Goal: Complete application form

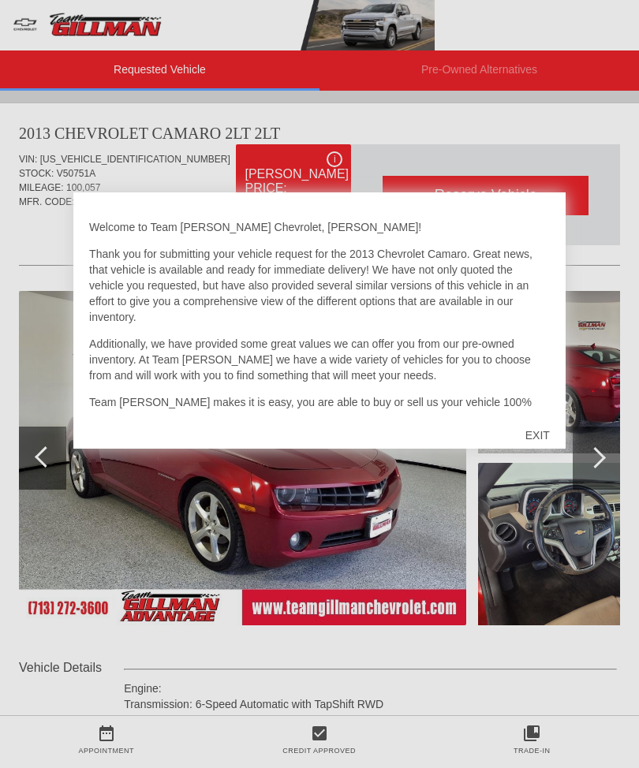
click at [539, 438] on div "EXIT" at bounding box center [537, 435] width 56 height 47
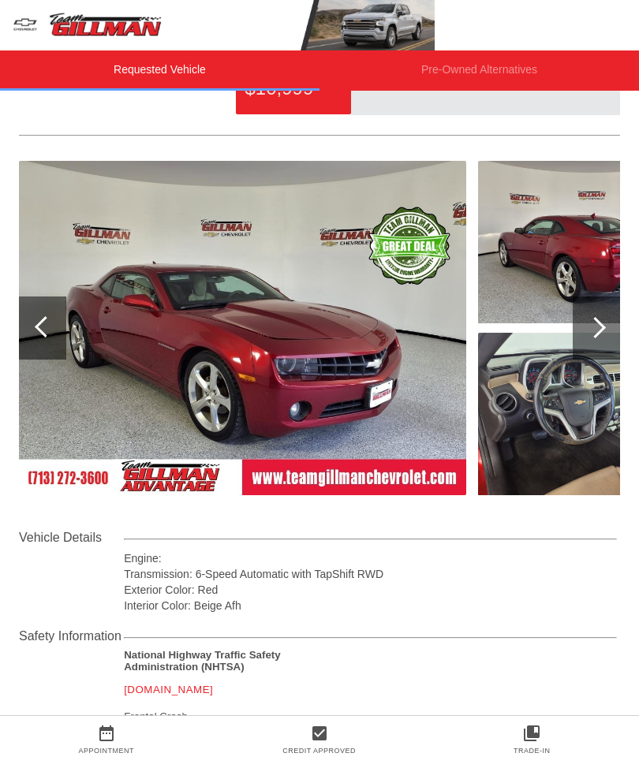
scroll to position [129, 0]
click at [351, 362] on img at bounding box center [242, 329] width 447 height 334
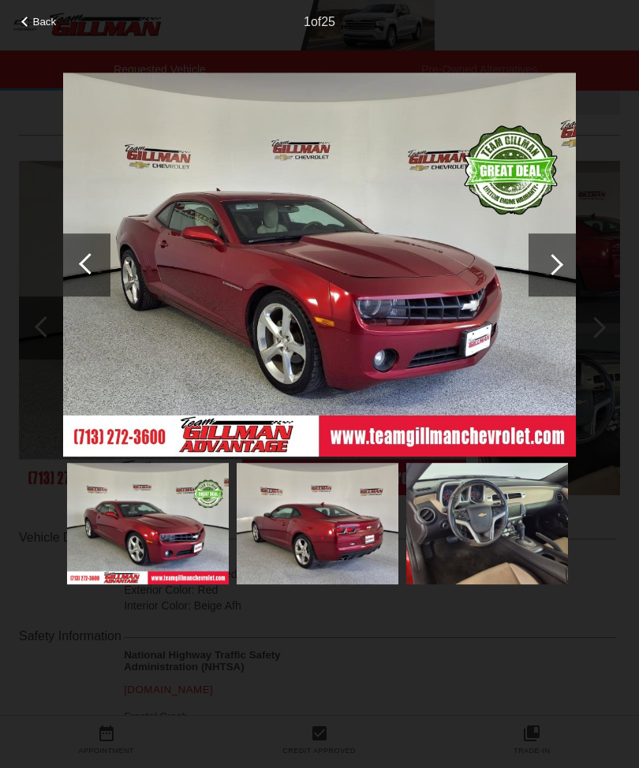
click at [441, 329] on img at bounding box center [319, 265] width 512 height 385
click at [408, 330] on img at bounding box center [319, 265] width 512 height 385
click at [391, 333] on img at bounding box center [319, 265] width 512 height 385
click at [391, 326] on img at bounding box center [319, 265] width 512 height 385
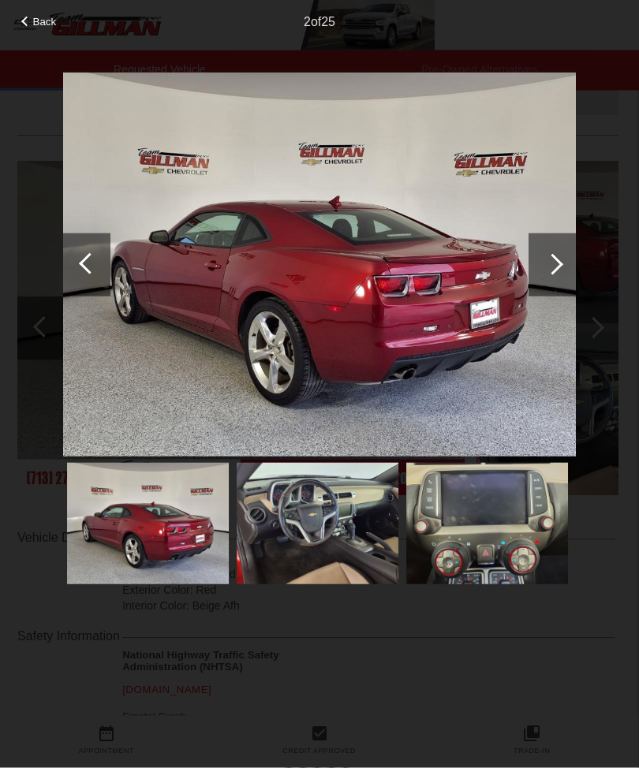
click at [548, 262] on div at bounding box center [552, 264] width 21 height 21
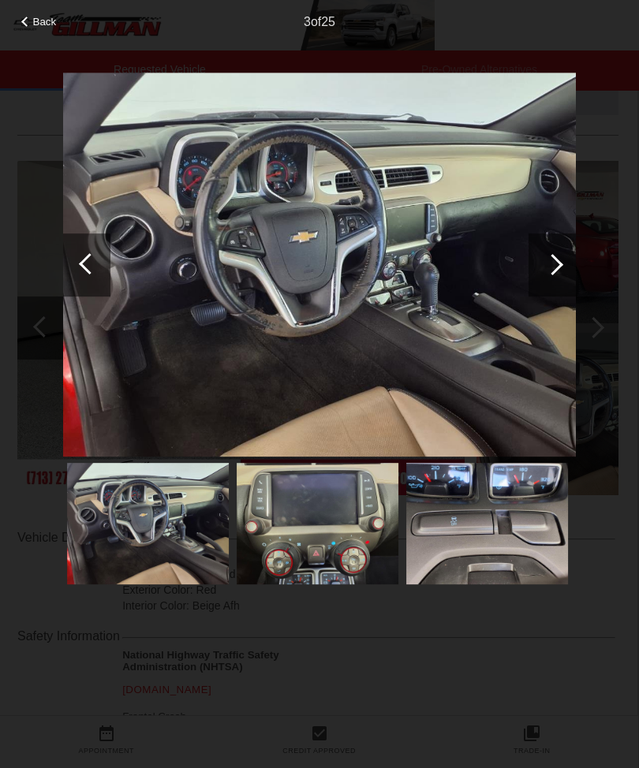
click at [547, 247] on div at bounding box center [551, 264] width 47 height 63
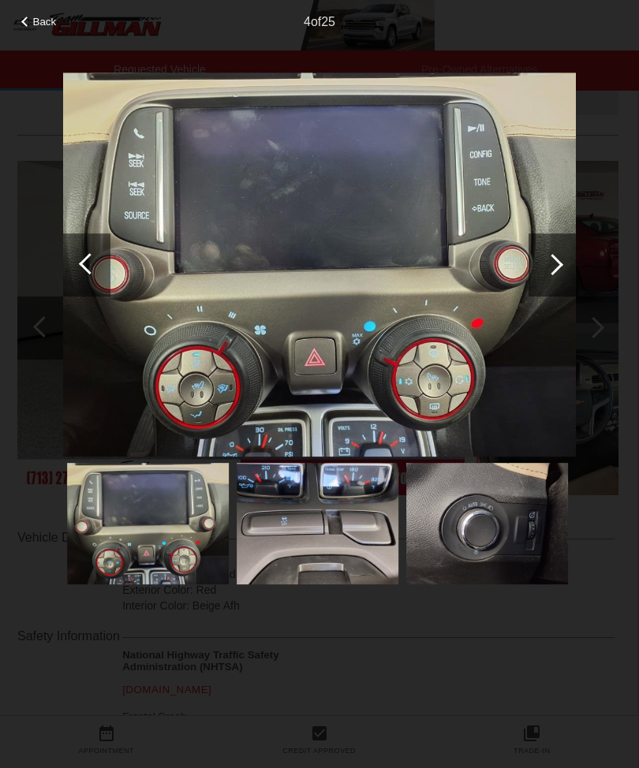
click at [535, 255] on div at bounding box center [551, 264] width 47 height 63
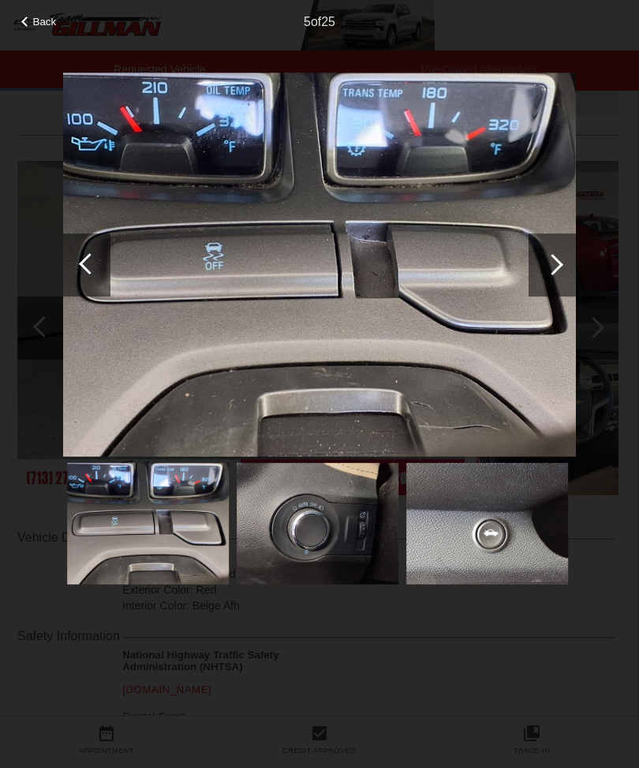
click at [543, 258] on div at bounding box center [551, 264] width 47 height 63
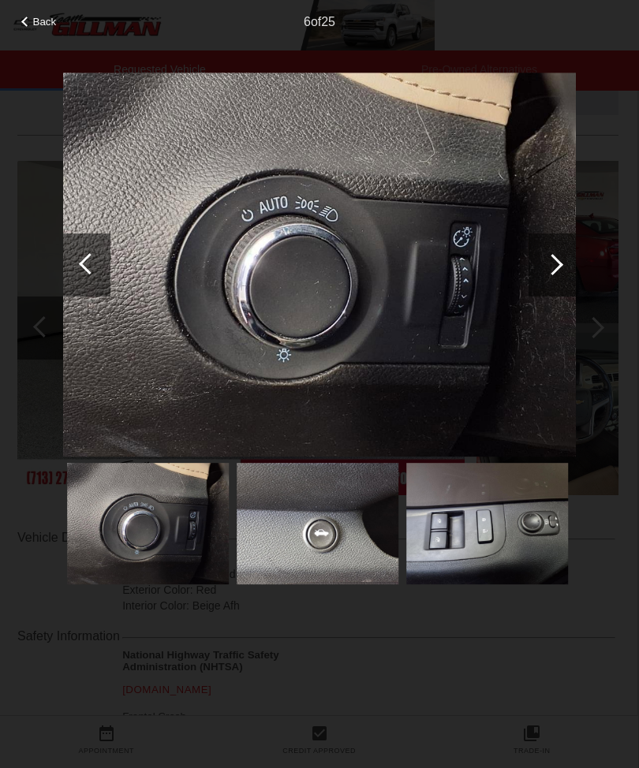
click at [547, 252] on div at bounding box center [551, 264] width 47 height 63
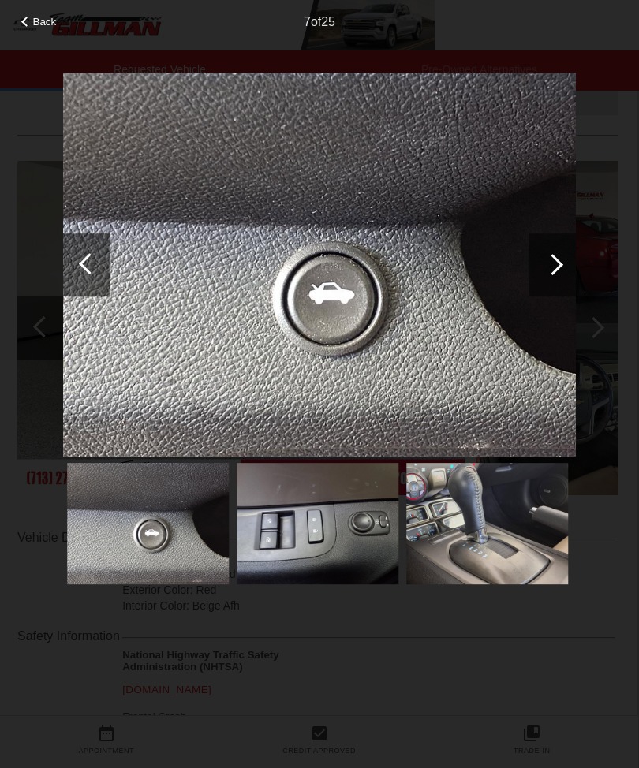
click at [552, 272] on div at bounding box center [552, 264] width 21 height 21
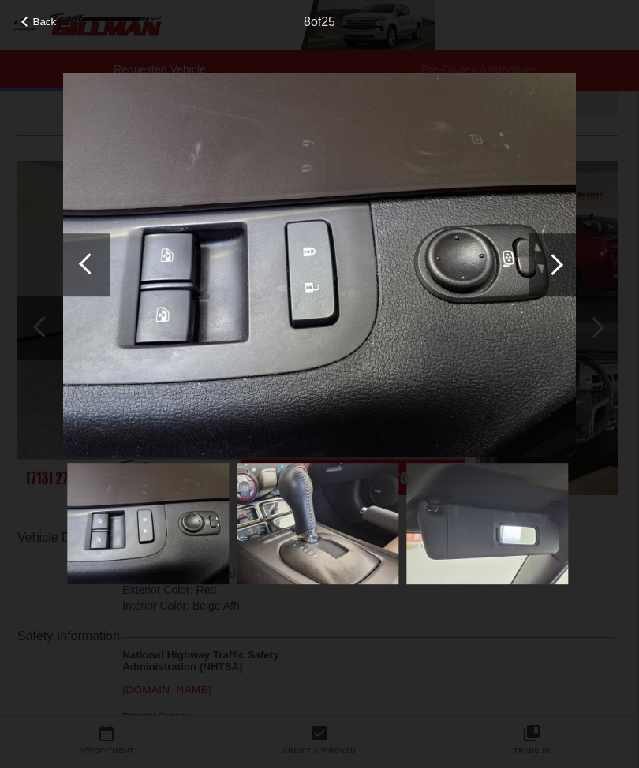
click at [541, 259] on div at bounding box center [551, 264] width 47 height 63
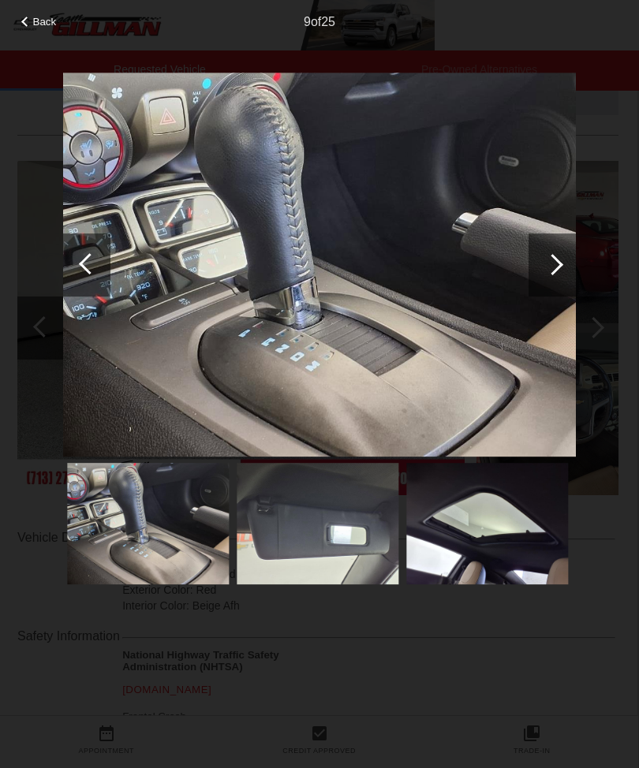
click at [541, 270] on div at bounding box center [551, 264] width 47 height 63
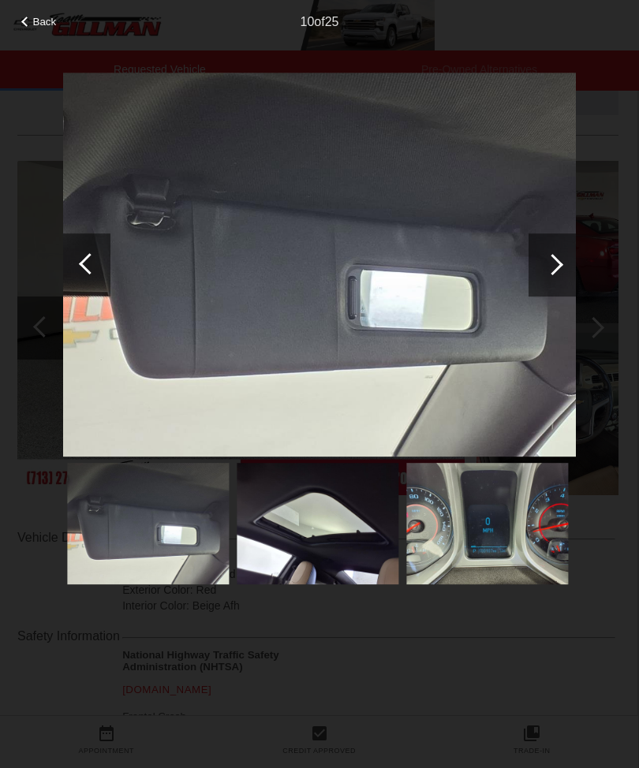
click at [554, 263] on div at bounding box center [552, 264] width 21 height 21
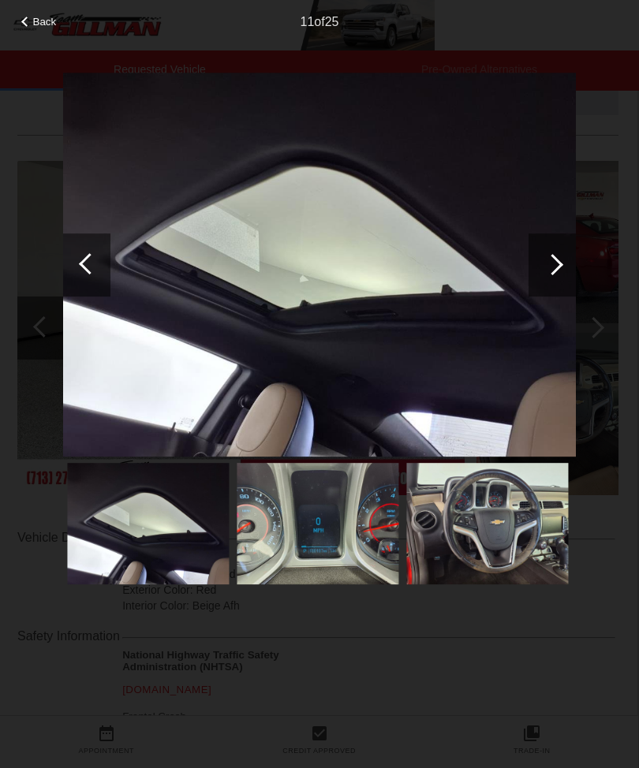
click at [546, 261] on div at bounding box center [552, 264] width 21 height 21
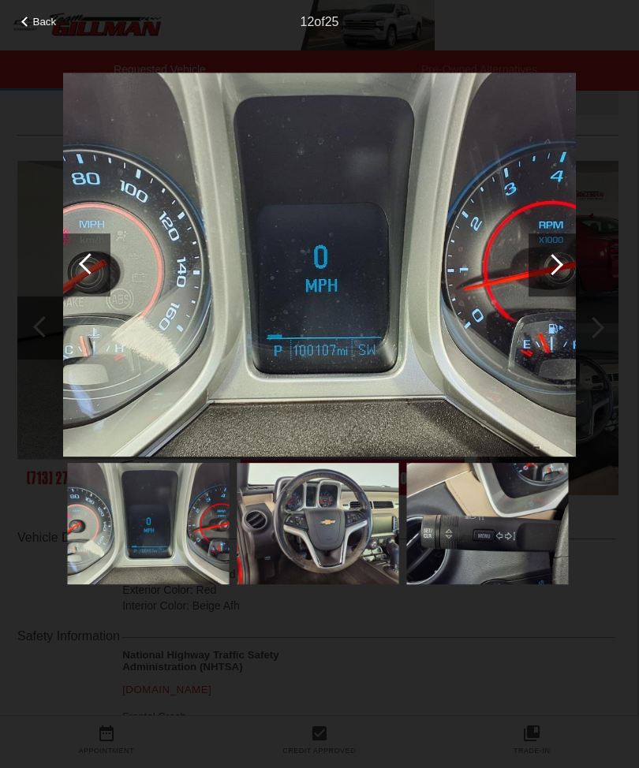
click at [551, 261] on div at bounding box center [552, 264] width 21 height 21
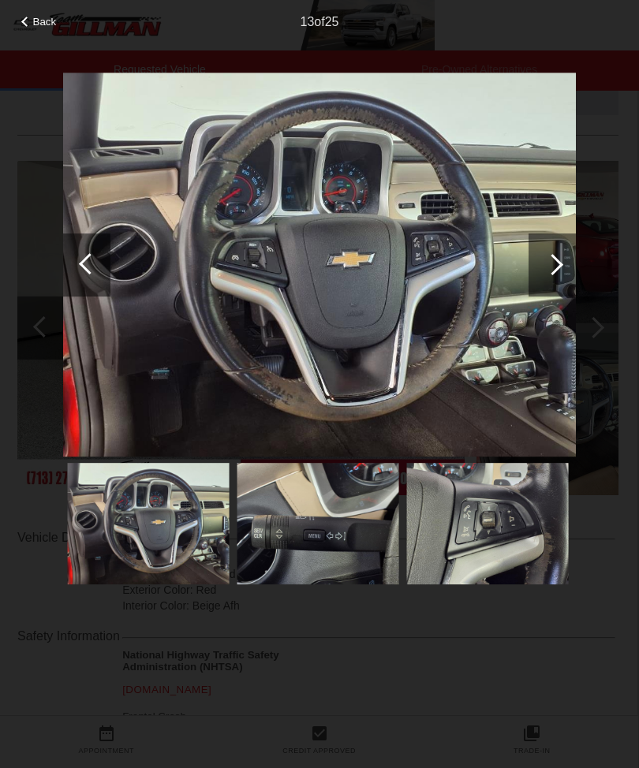
click at [44, 28] on span "Back" at bounding box center [45, 22] width 24 height 12
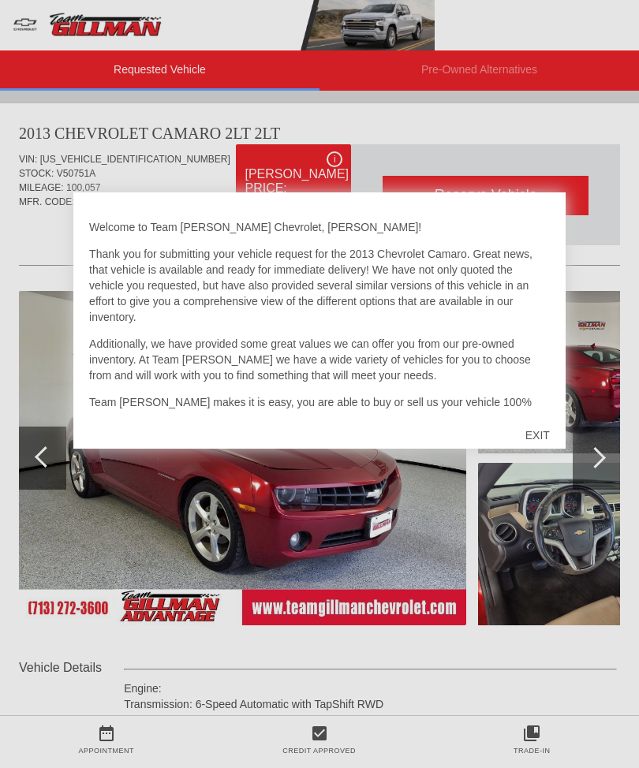
scroll to position [1, 0]
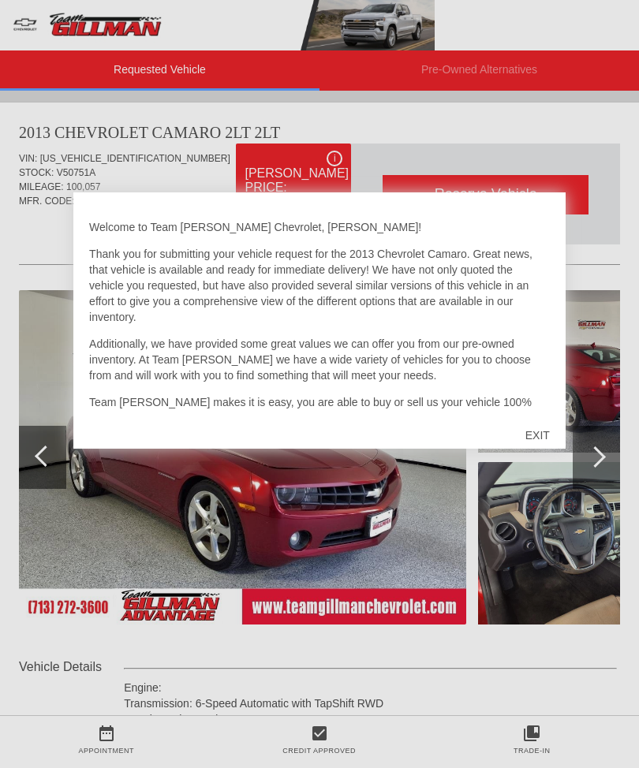
click at [536, 430] on div "EXIT" at bounding box center [537, 435] width 56 height 47
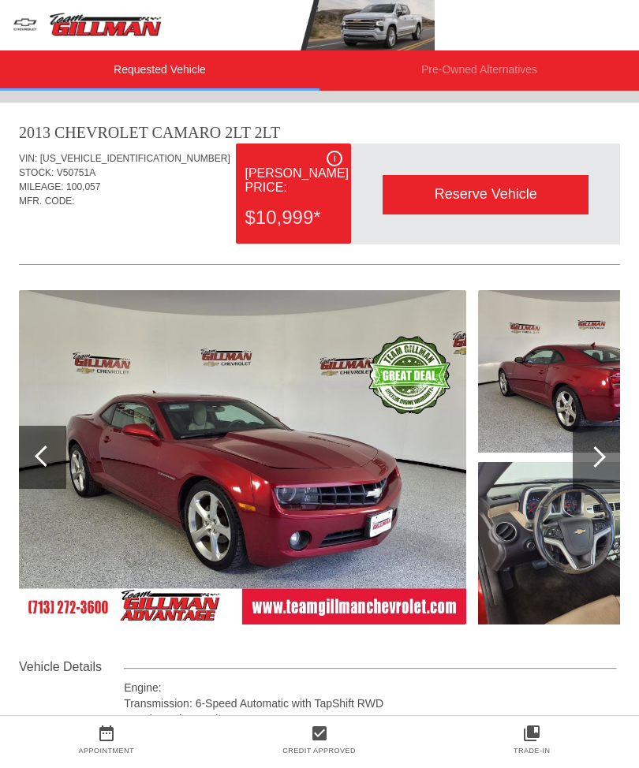
scroll to position [0, 0]
